Goal: Find contact information: Find contact information

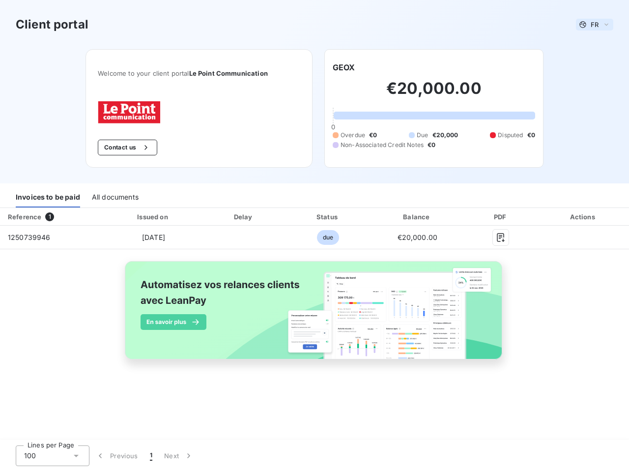
click at [595, 25] on span "FR" at bounding box center [595, 25] width 8 height 8
click at [126, 147] on button "Contact us" at bounding box center [127, 148] width 59 height 16
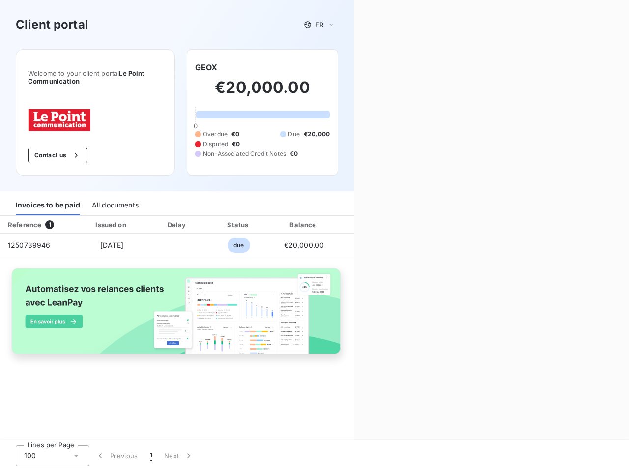
click at [344, 67] on div "Welcome to your client portal Le Point Communication Contact us GEOX €20,000.00…" at bounding box center [177, 120] width 354 height 142
click at [48, 197] on div "Invoices to be paid" at bounding box center [48, 205] width 64 height 21
